Goal: Navigation & Orientation: Find specific page/section

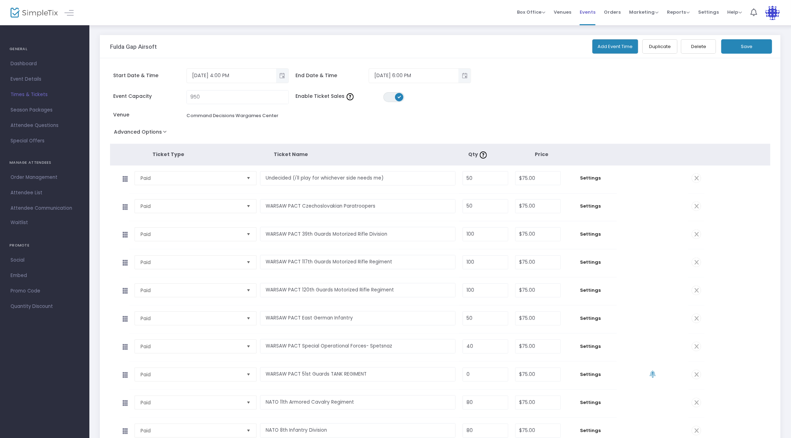
click at [588, 11] on span "Events" at bounding box center [587, 12] width 16 height 18
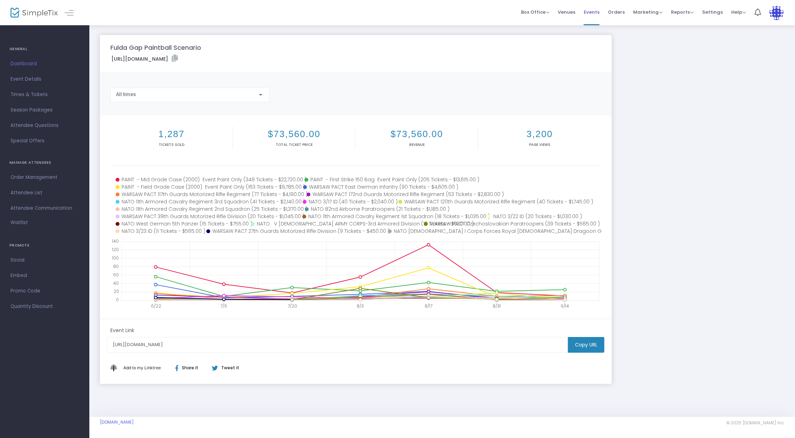
click at [592, 9] on span "Events" at bounding box center [592, 12] width 16 height 18
